Goal: Information Seeking & Learning: Learn about a topic

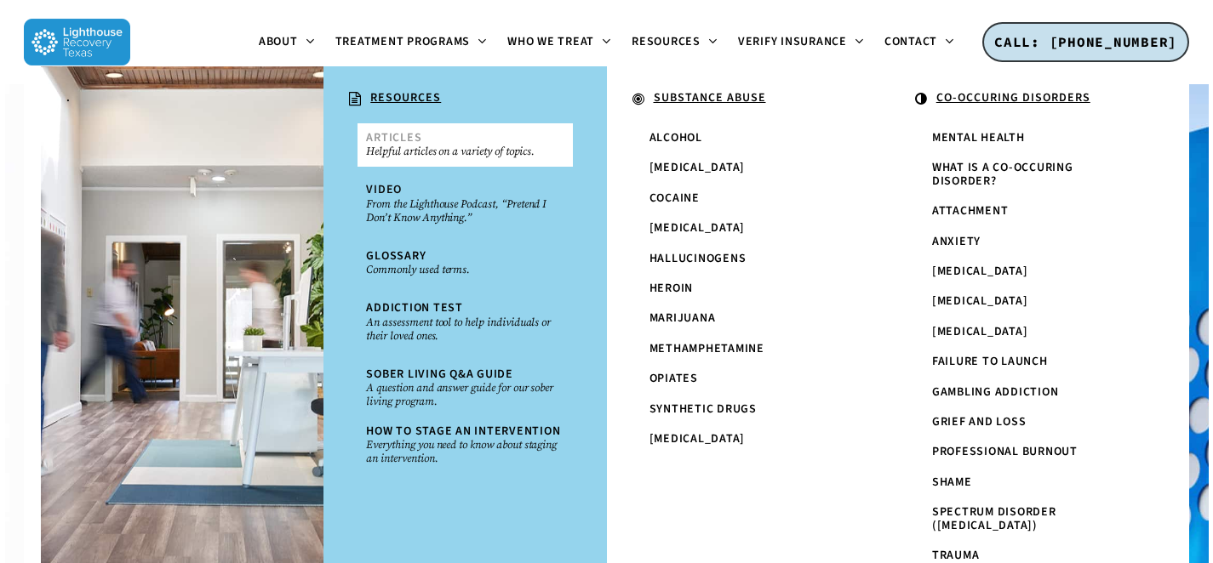
click at [407, 148] on small "Helpful articles on a variety of topics." at bounding box center [464, 152] width 197 height 14
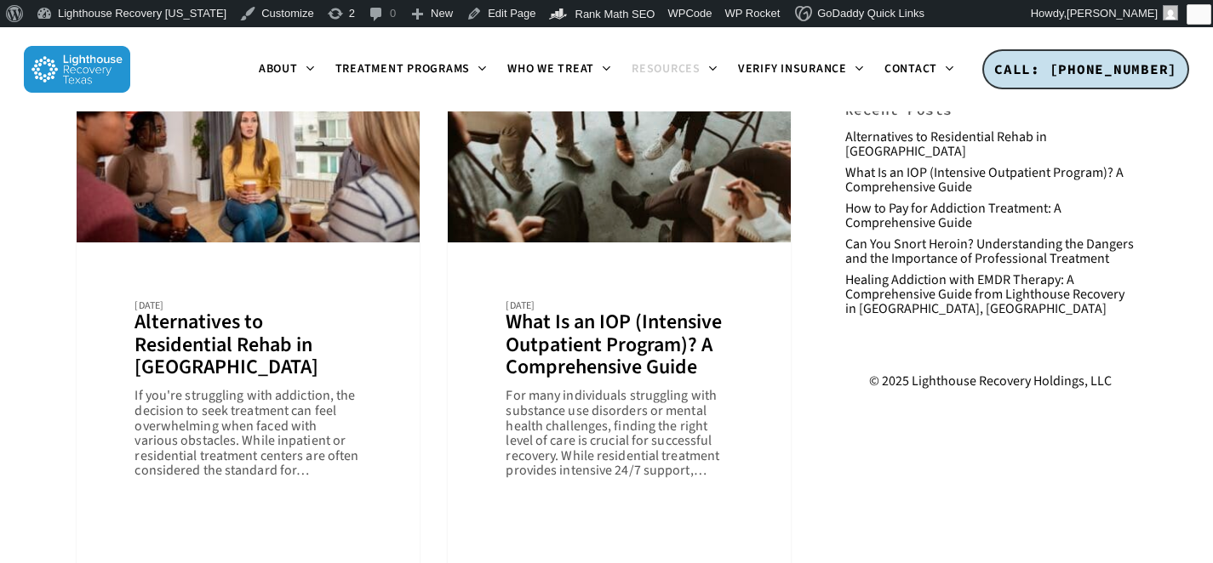
scroll to position [132, 0]
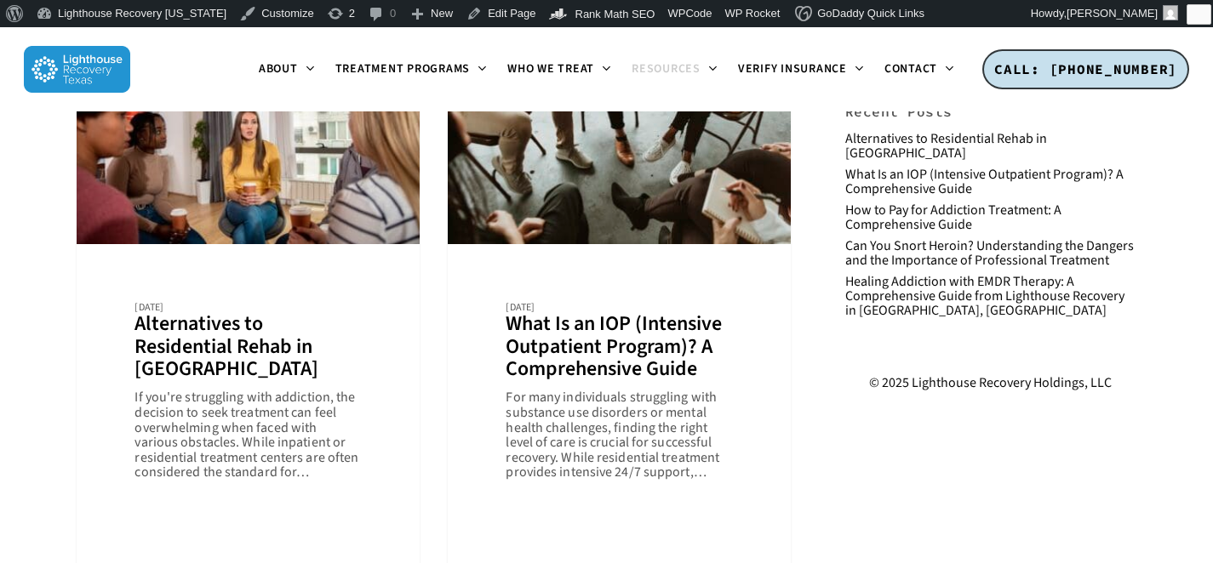
click at [203, 312] on link "Alternatives to Residential Rehab in Dallas" at bounding box center [248, 299] width 343 height 570
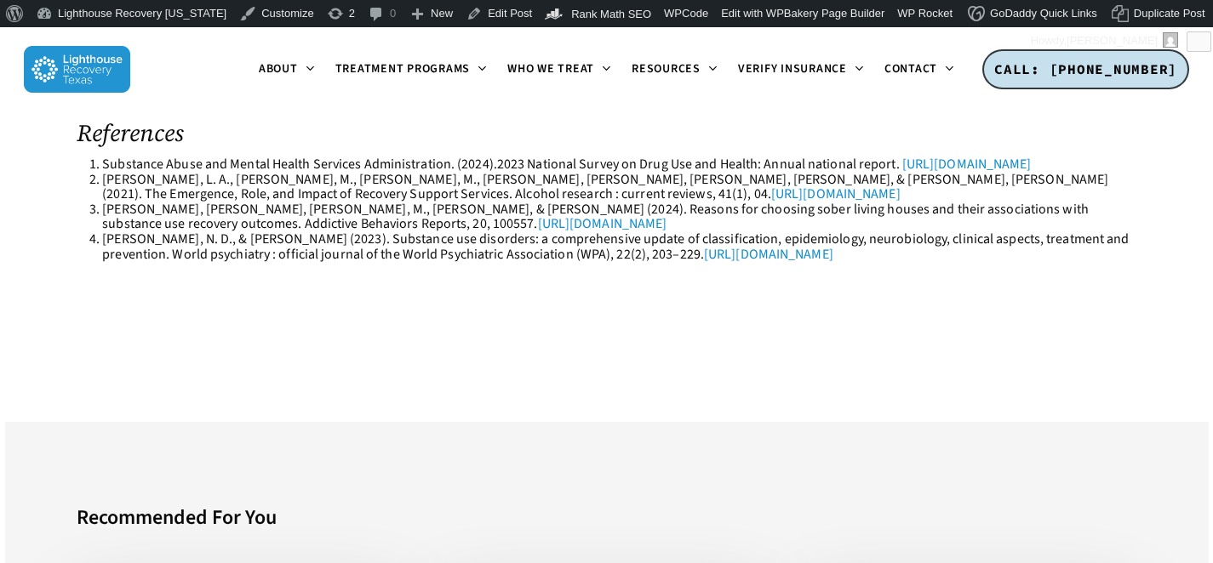
scroll to position [4124, 0]
